Goal: Task Accomplishment & Management: Manage account settings

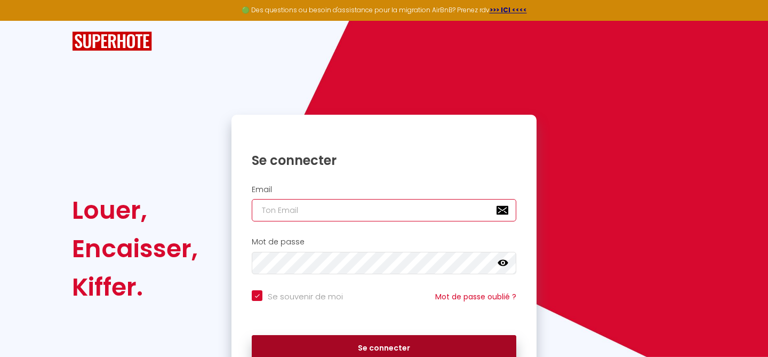
type input "[EMAIL_ADDRESS][DOMAIN_NAME]"
click at [362, 348] on button "Se connecter" at bounding box center [384, 348] width 265 height 27
checkbox input "true"
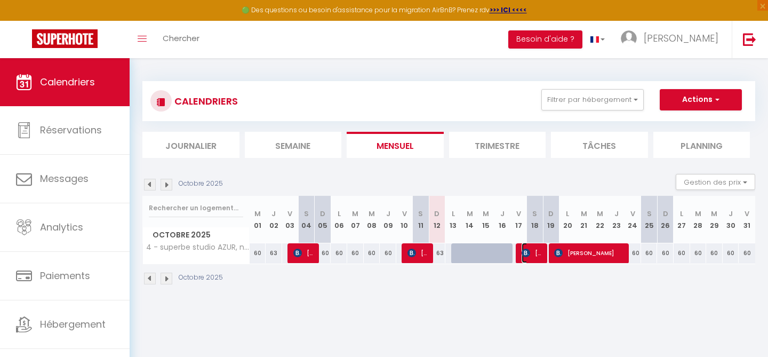
click at [530, 252] on span "[PERSON_NAME]" at bounding box center [533, 253] width 22 height 20
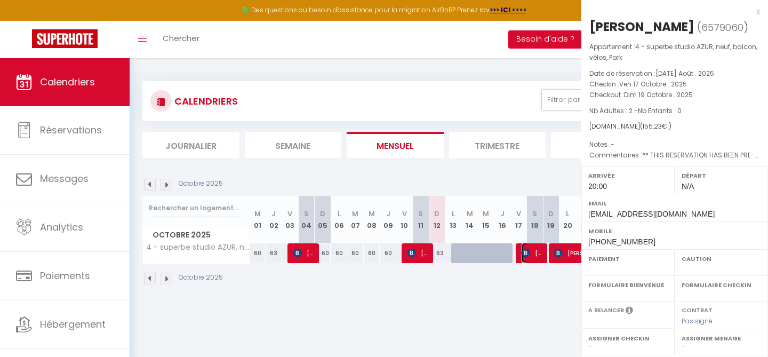
select select "OK"
select select "1"
select select "0"
select select "1"
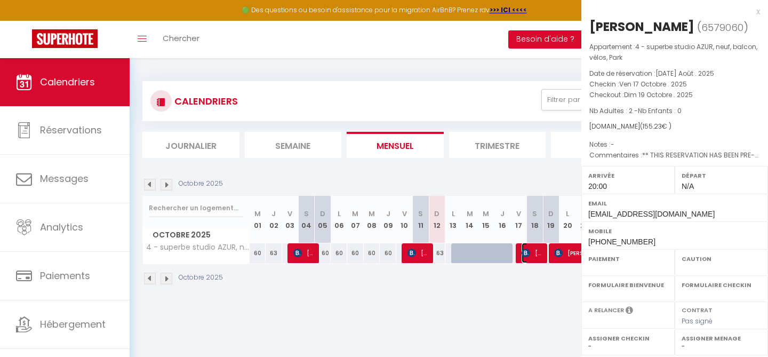
select select
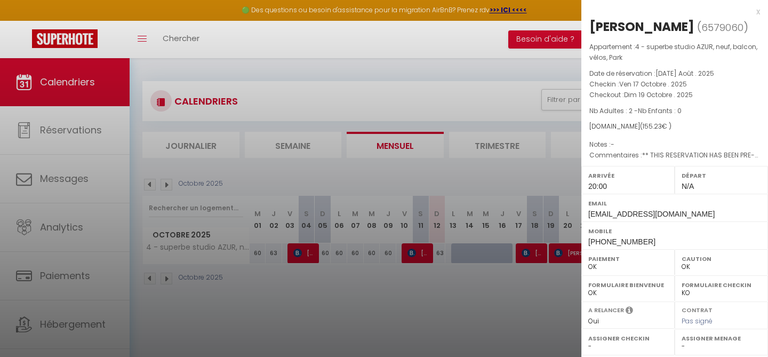
click at [478, 251] on div at bounding box center [384, 178] width 768 height 357
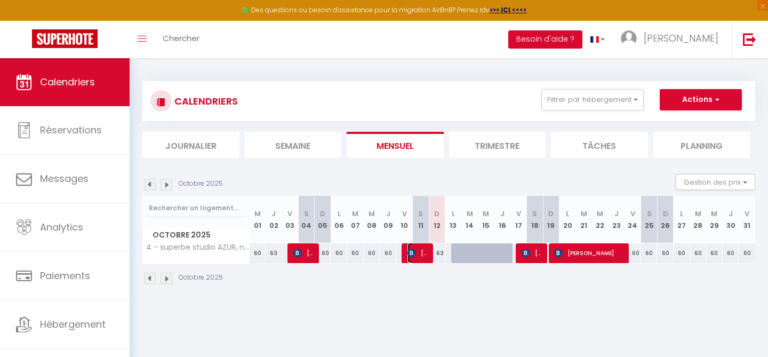
click at [417, 252] on span "[PERSON_NAME]" at bounding box center [419, 253] width 22 height 20
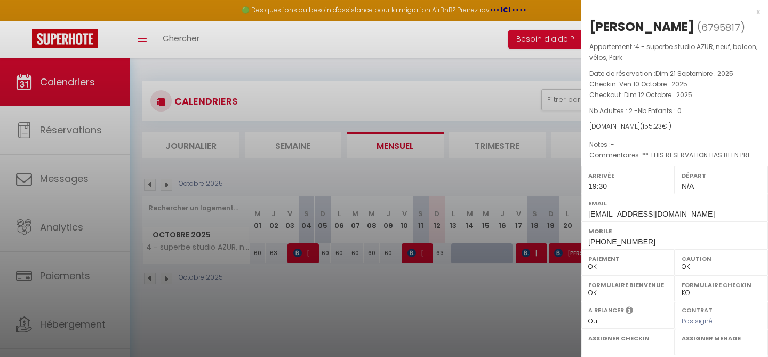
click at [464, 300] on div at bounding box center [384, 178] width 768 height 357
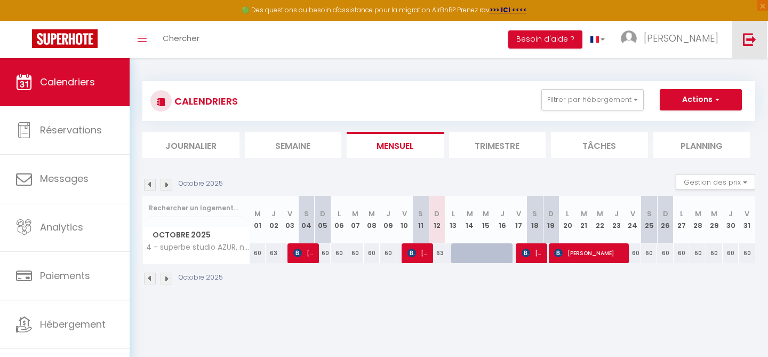
click at [749, 38] on img at bounding box center [749, 39] width 13 height 13
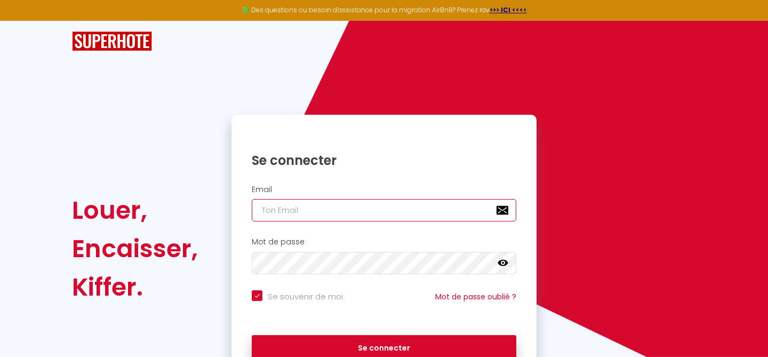
type input "[EMAIL_ADDRESS][DOMAIN_NAME]"
checkbox input "true"
